Goal: Download file/media

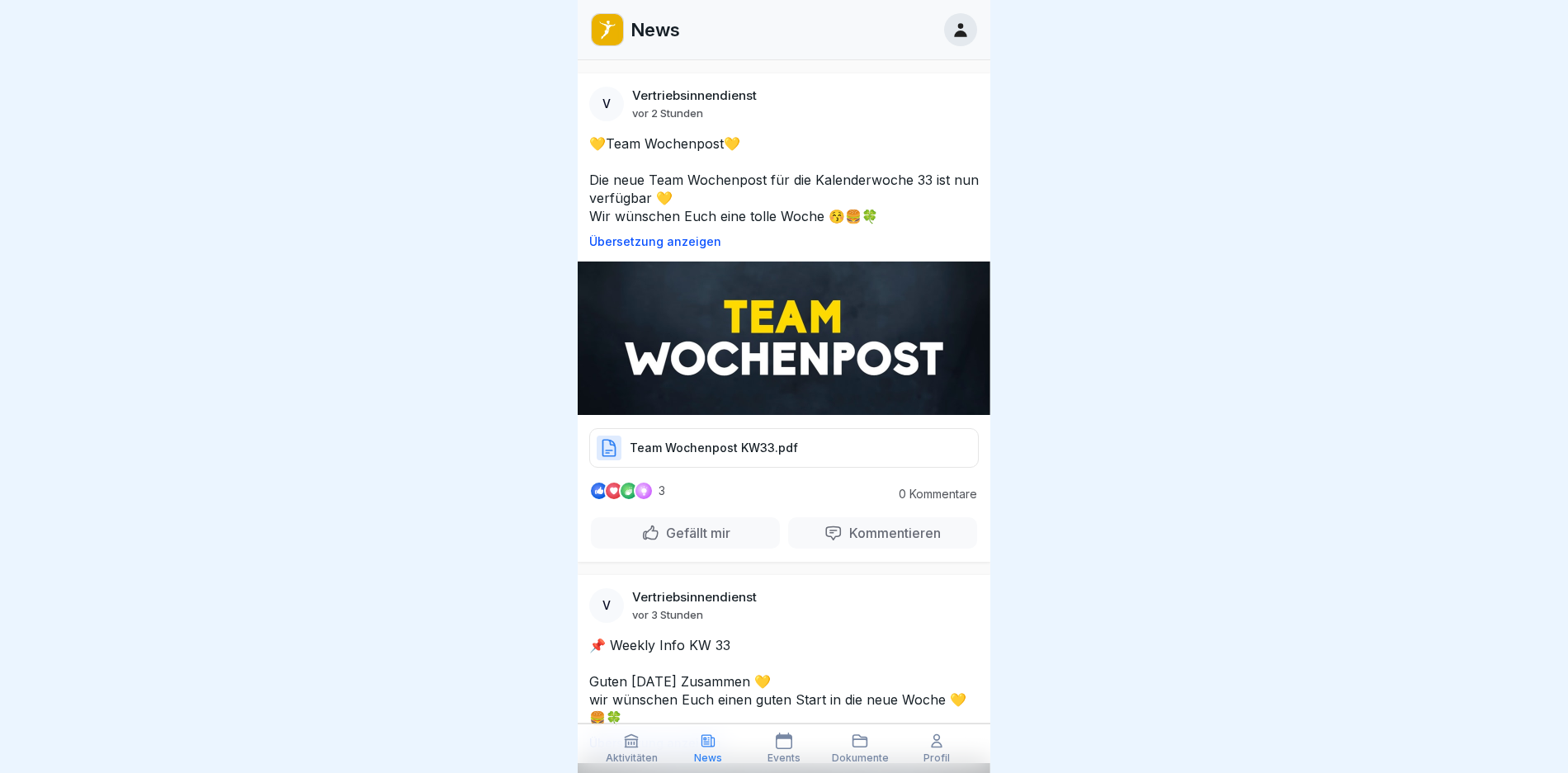
click at [784, 443] on p "Team Wochenpost KW33.pdf" at bounding box center [714, 447] width 169 height 16
click at [960, 21] on icon at bounding box center [960, 30] width 18 height 18
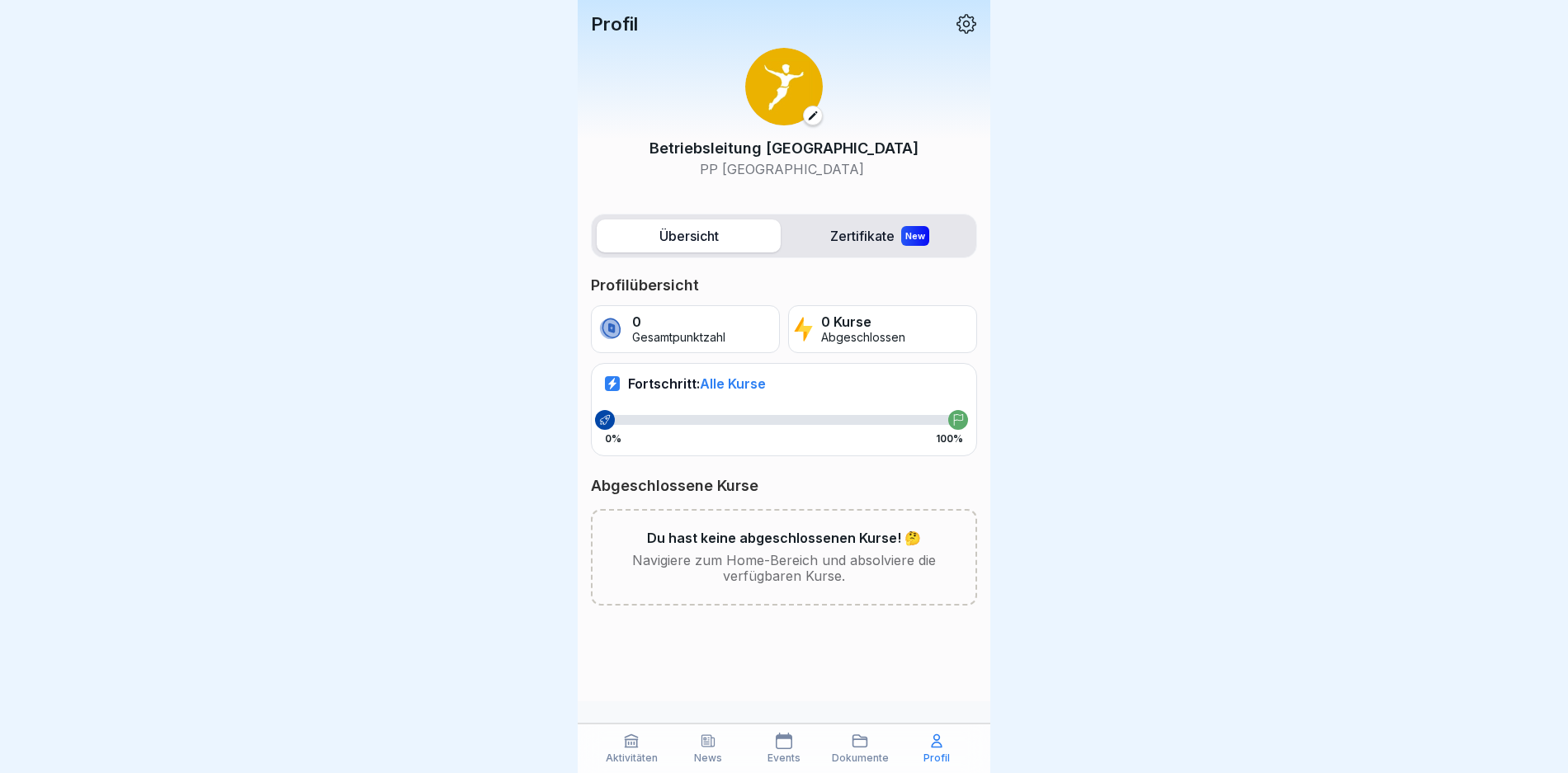
scroll to position [12, 0]
click at [860, 744] on icon at bounding box center [860, 740] width 16 height 16
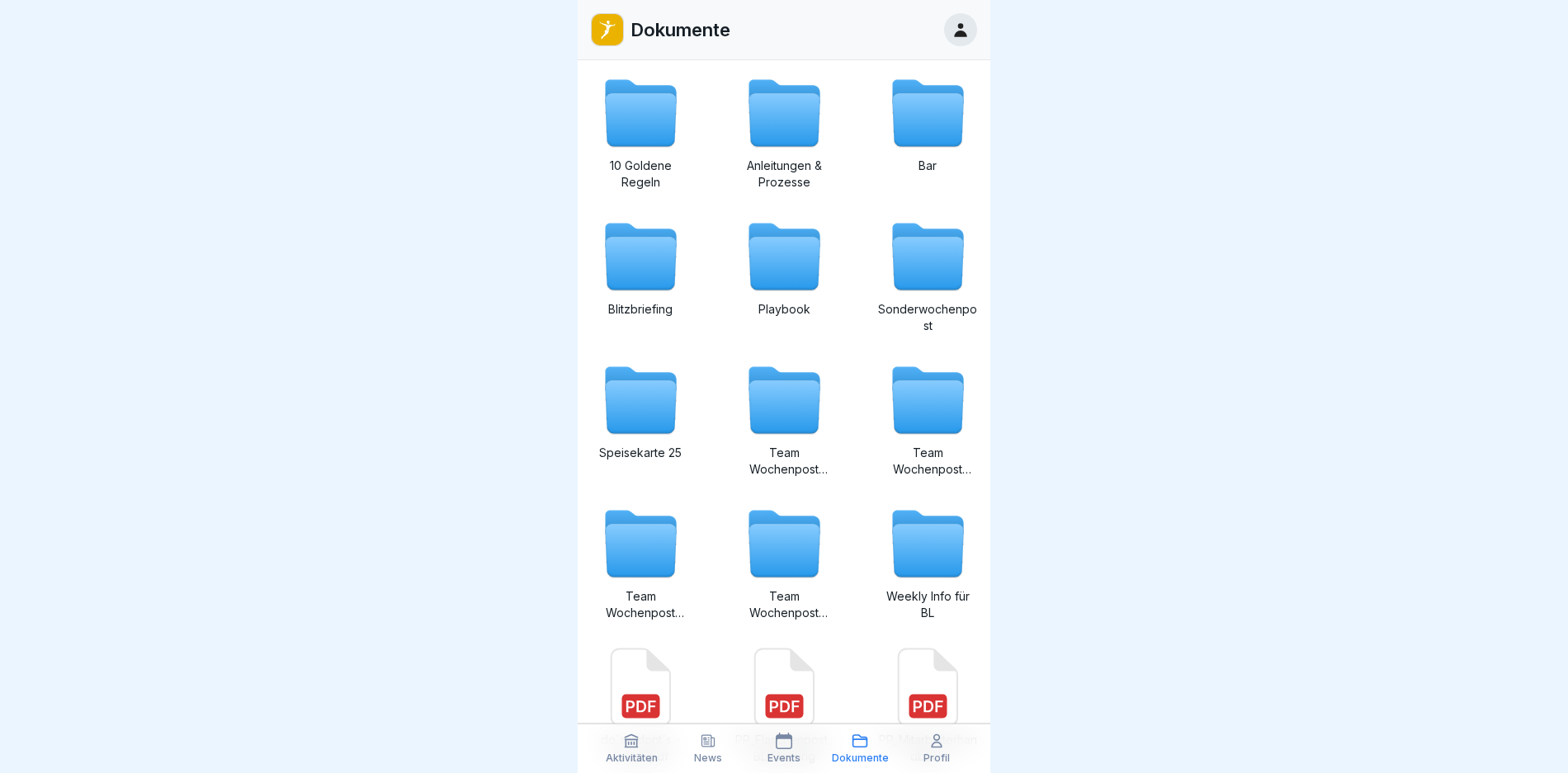
click at [690, 755] on div "News" at bounding box center [707, 748] width 68 height 32
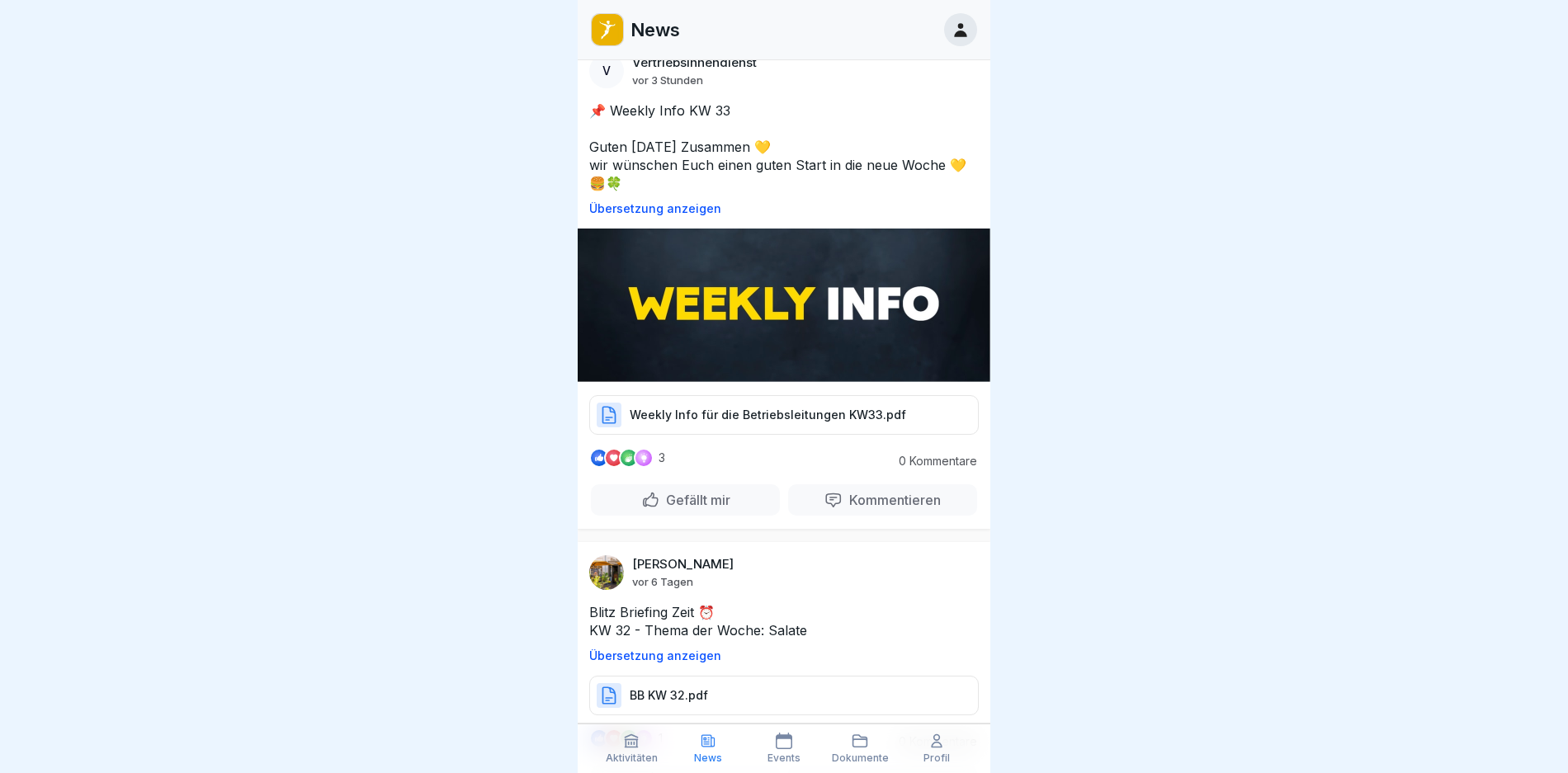
scroll to position [495, 0]
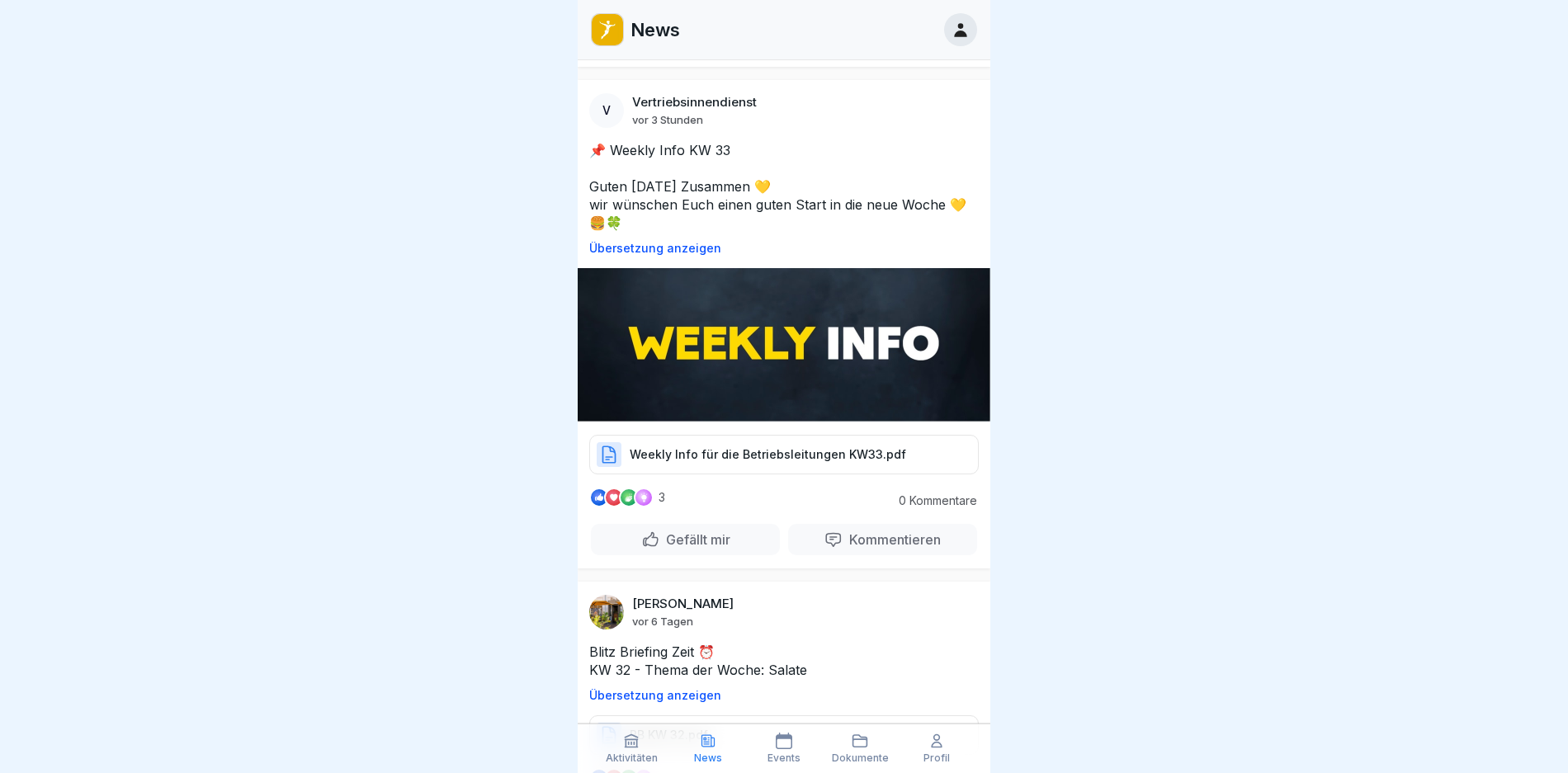
click at [782, 435] on div "Weekly Info für die Betriebsleitungen KW33.pdf" at bounding box center [784, 454] width 389 height 39
drag, startPoint x: 1574, startPoint y: 2, endPoint x: 407, endPoint y: 135, distance: 1174.6
click at [418, 160] on div at bounding box center [784, 386] width 1568 height 773
